Goal: Find contact information: Find contact information

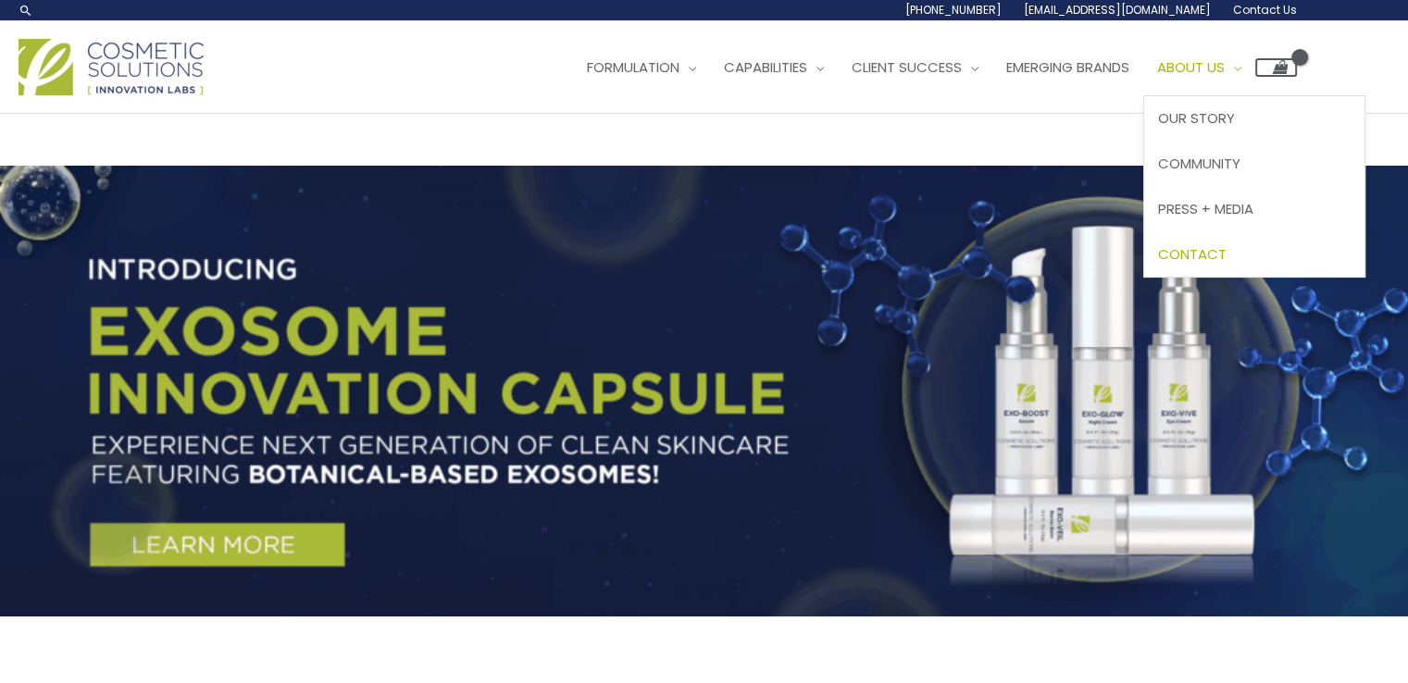
click at [1226, 249] on span "Contact" at bounding box center [1192, 253] width 68 height 19
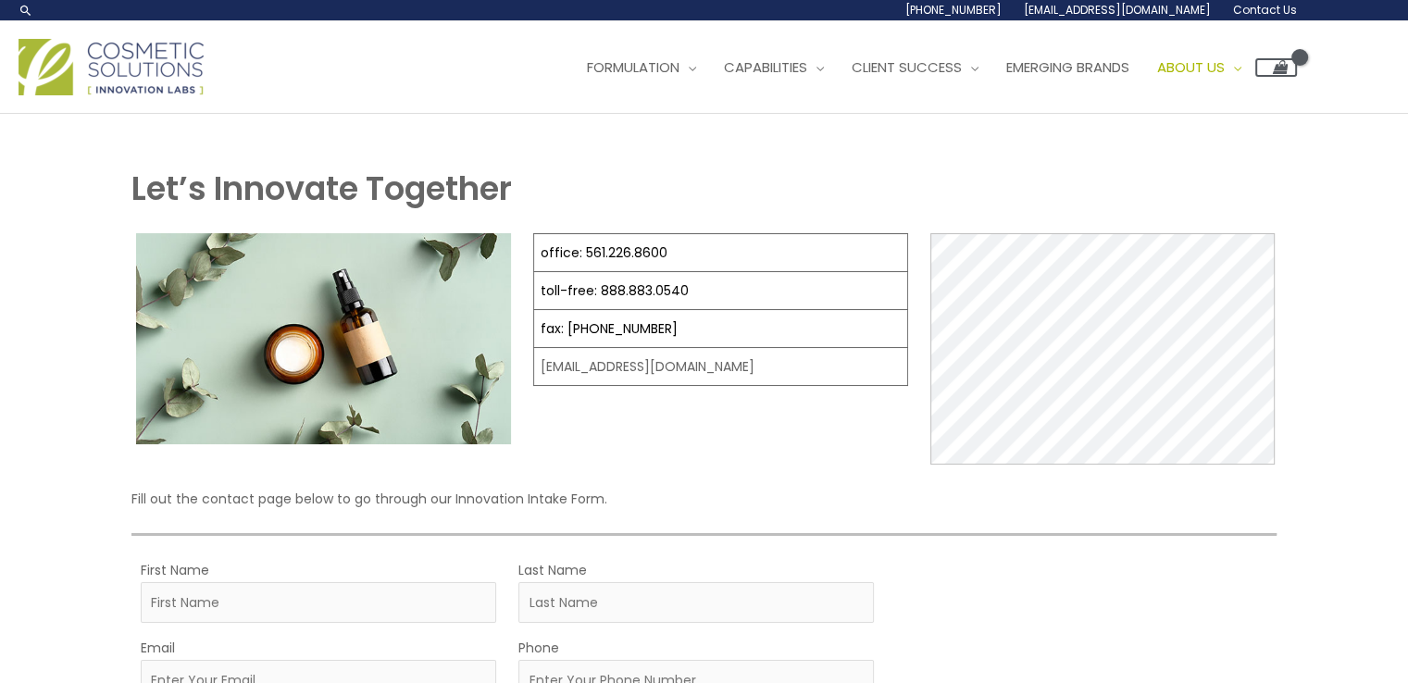
select select
